Goal: Task Accomplishment & Management: Complete application form

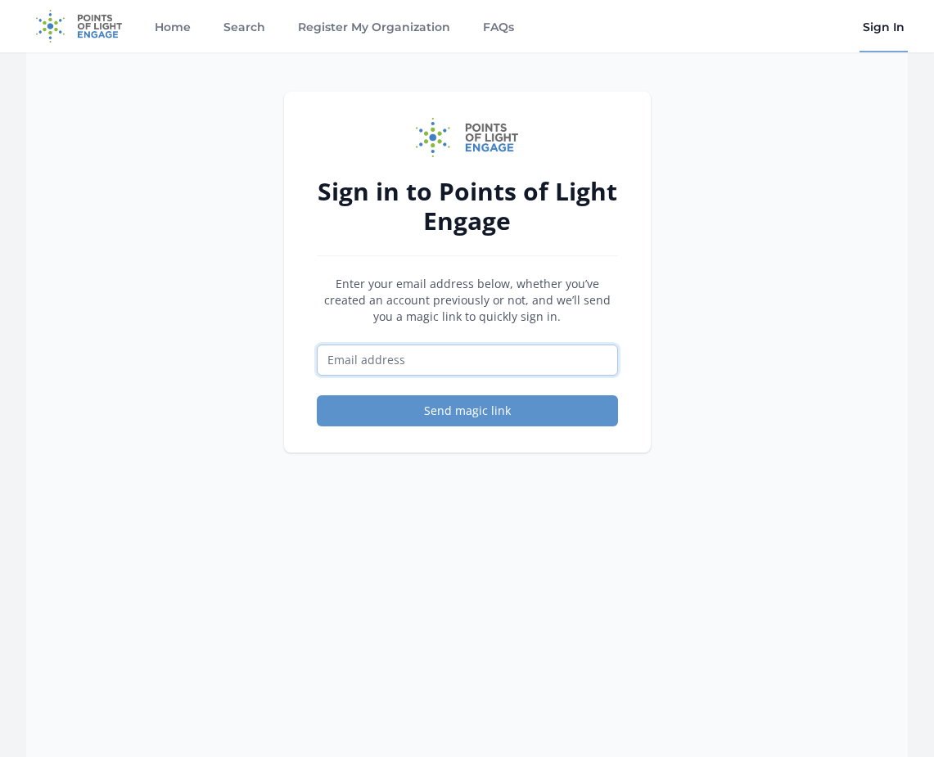
click at [404, 354] on input "Email address" at bounding box center [467, 360] width 301 height 31
type input "[EMAIL_ADDRESS][DOMAIN_NAME]"
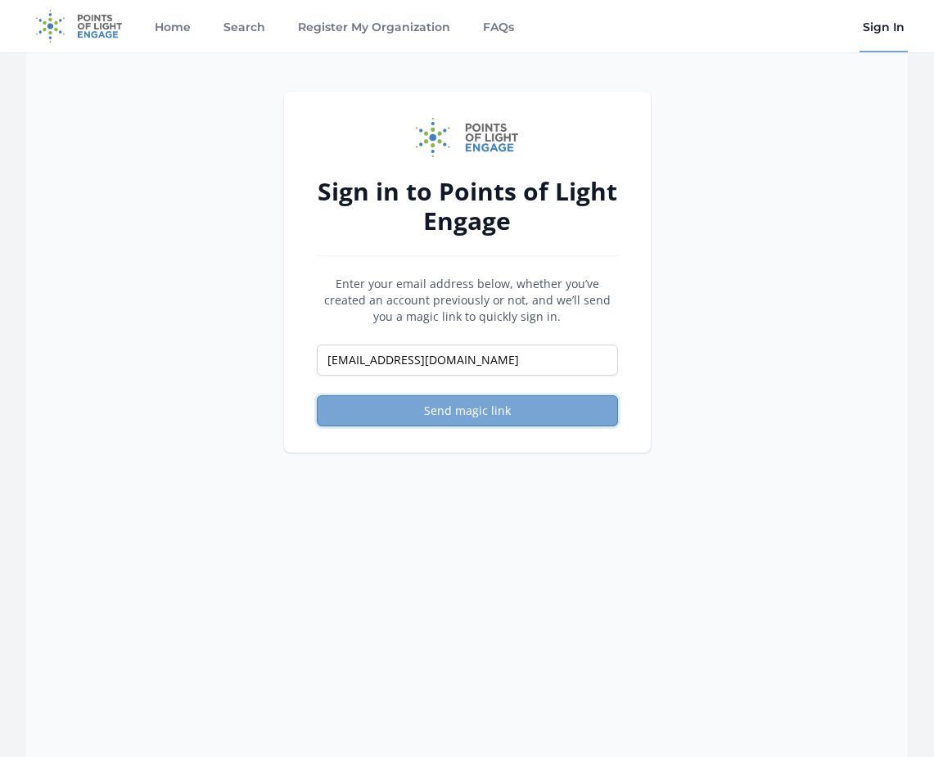
click at [446, 408] on button "Send magic link" at bounding box center [467, 410] width 301 height 31
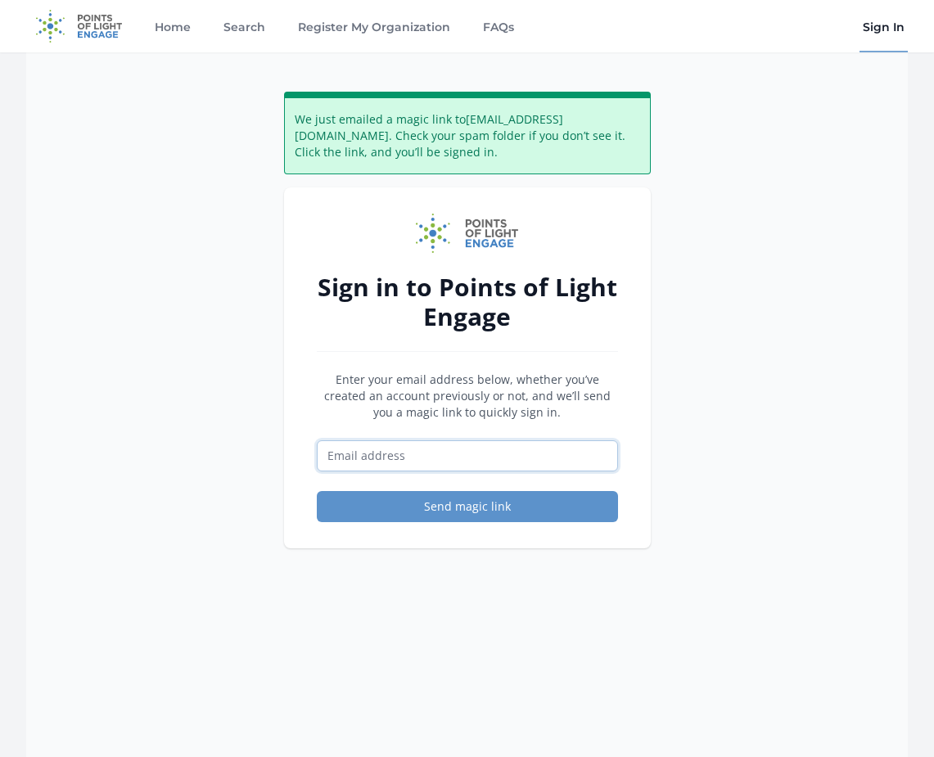
click at [455, 449] on input "Email address" at bounding box center [467, 455] width 301 height 31
type input "[EMAIL_ADDRESS][DOMAIN_NAME]"
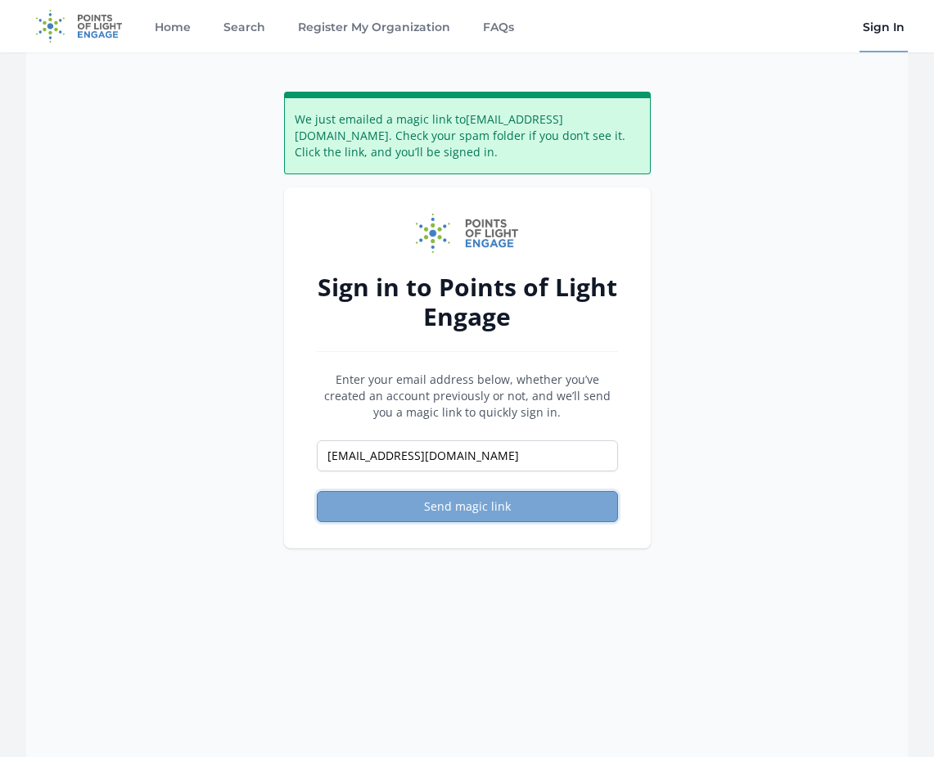
click at [455, 503] on button "Send magic link" at bounding box center [467, 506] width 301 height 31
